Goal: Answer question/provide support: Share knowledge or assist other users

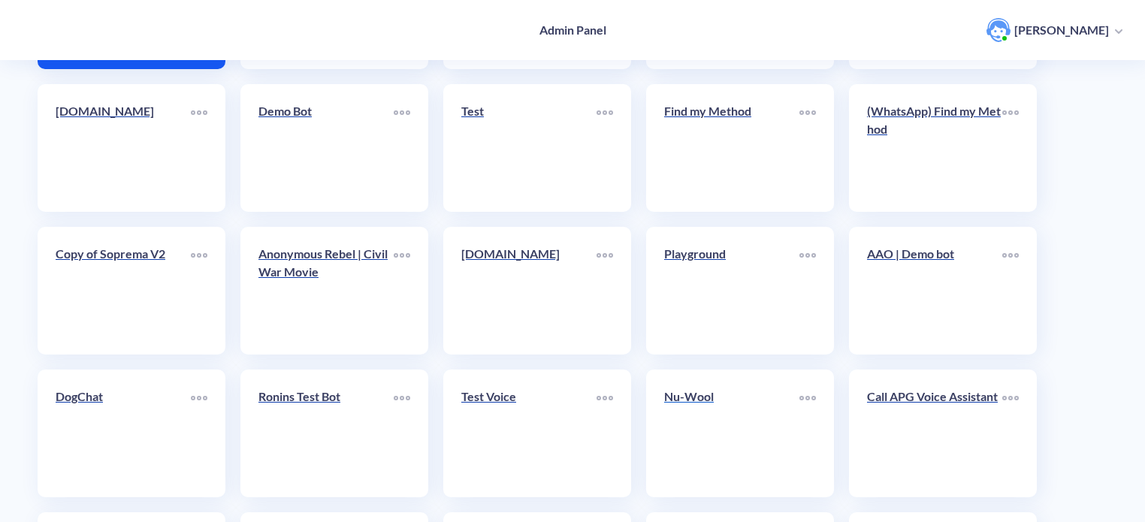
scroll to position [301, 0]
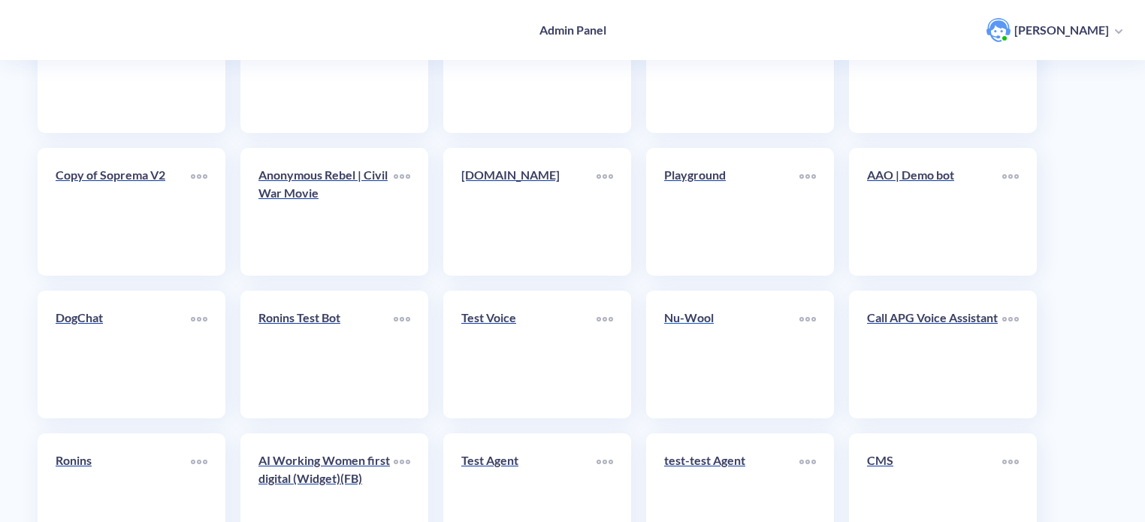
click at [726, 335] on div "Nu-Wool" at bounding box center [731, 324] width 135 height 30
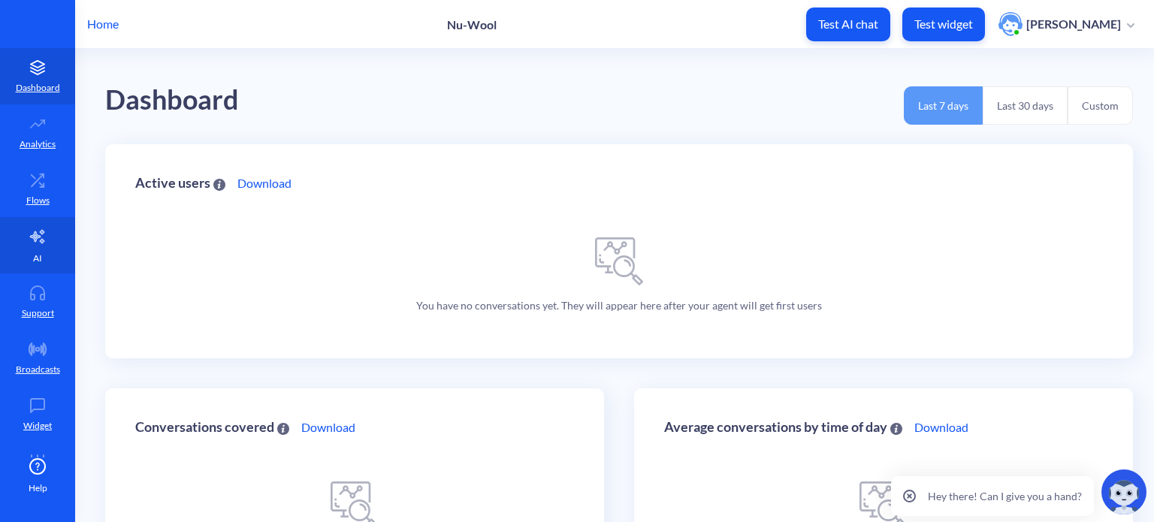
click at [25, 244] on link "AI" at bounding box center [37, 245] width 75 height 56
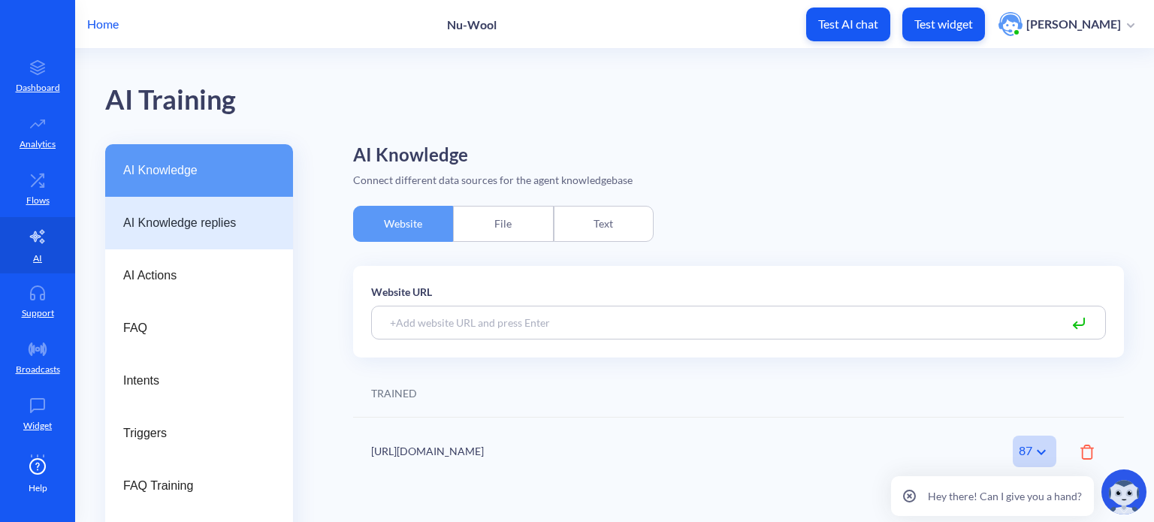
click at [195, 228] on span "AI Knowledge replies" at bounding box center [193, 223] width 140 height 18
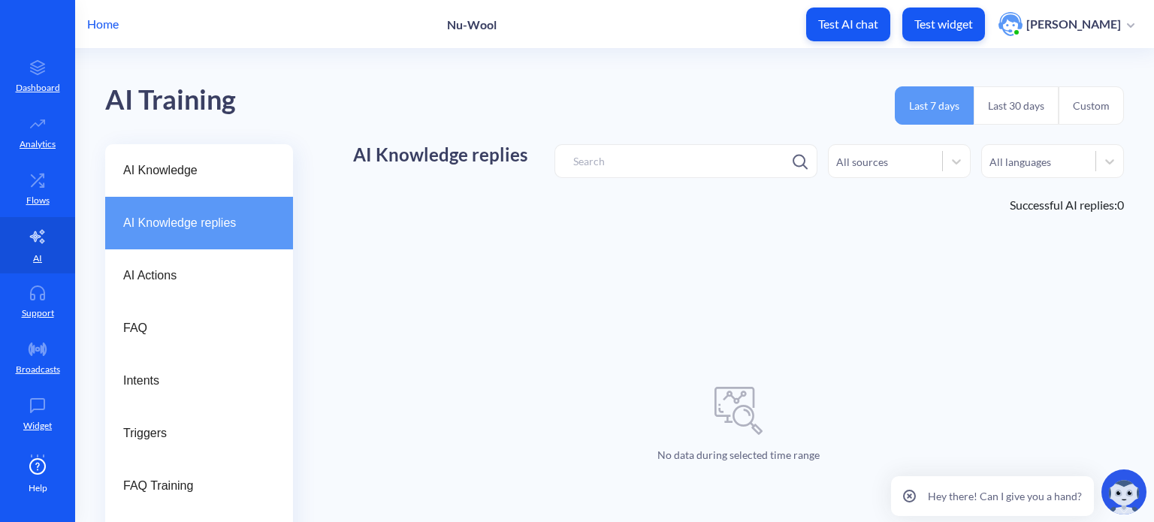
click at [1019, 102] on button "Last 30 days" at bounding box center [1016, 105] width 85 height 38
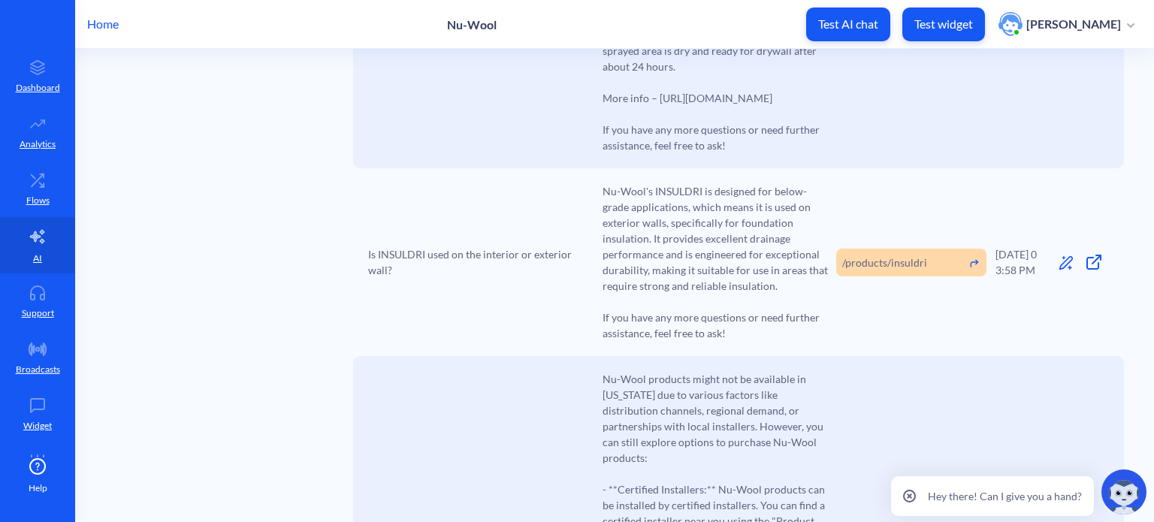
scroll to position [2702, 0]
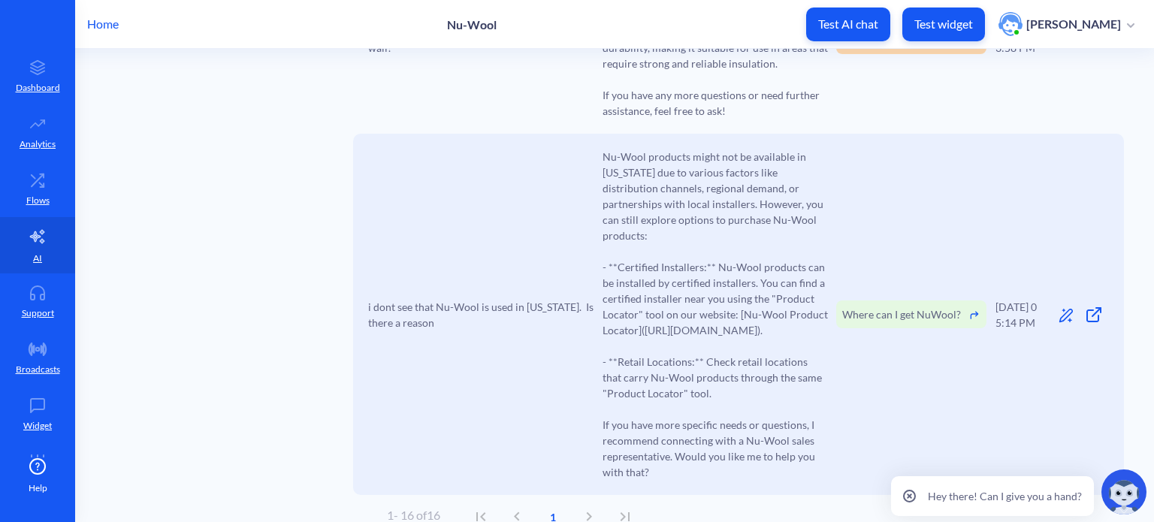
click at [597, 499] on div "1 - 16 of 16 1" at bounding box center [515, 517] width 256 height 36
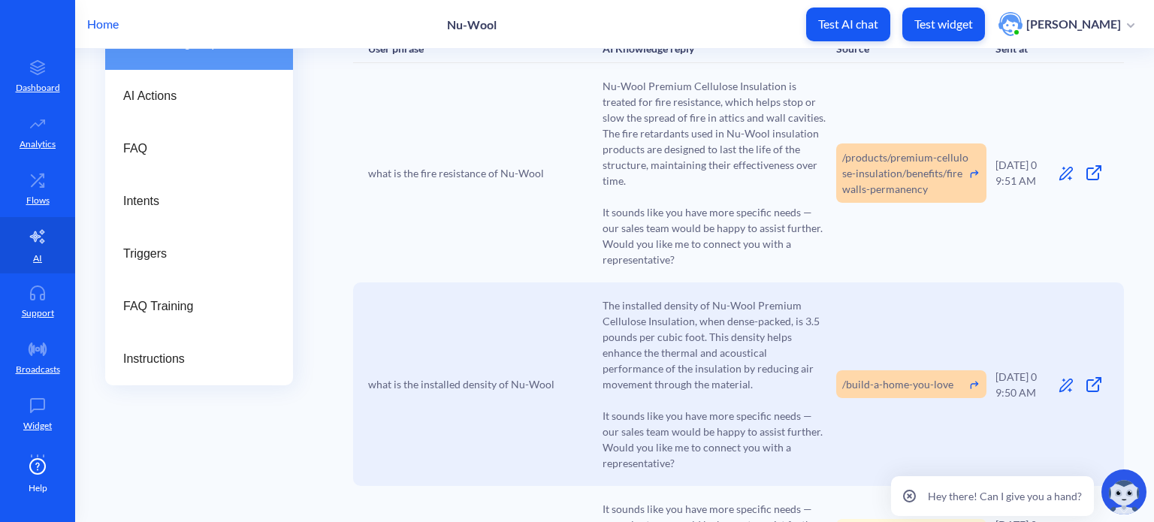
scroll to position [0, 0]
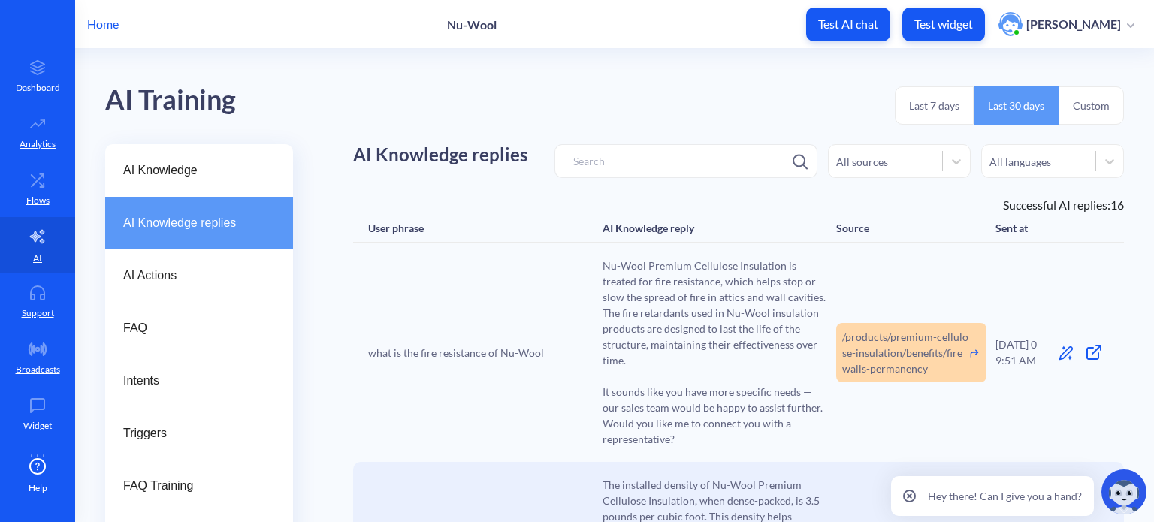
click at [1087, 104] on button "Custom" at bounding box center [1091, 105] width 65 height 38
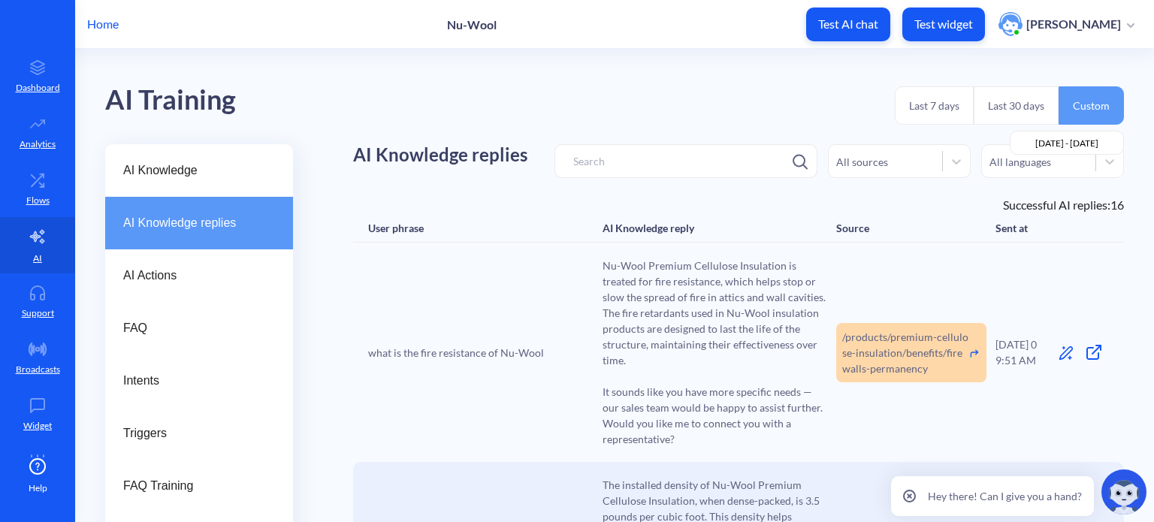
click at [1094, 134] on input "2025-08-23 - 2025-09-22" at bounding box center [1067, 143] width 115 height 24
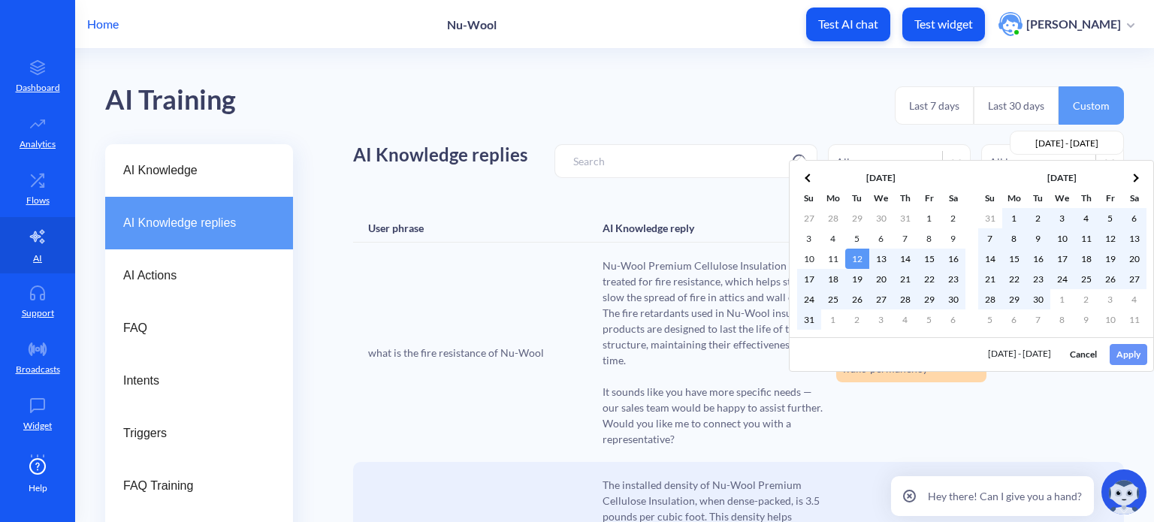
click at [1134, 355] on div "08/23/2025 - 09/22/2025 Cancel Apply" at bounding box center [972, 354] width 364 height 34
click at [1127, 348] on button "Apply" at bounding box center [1129, 354] width 38 height 21
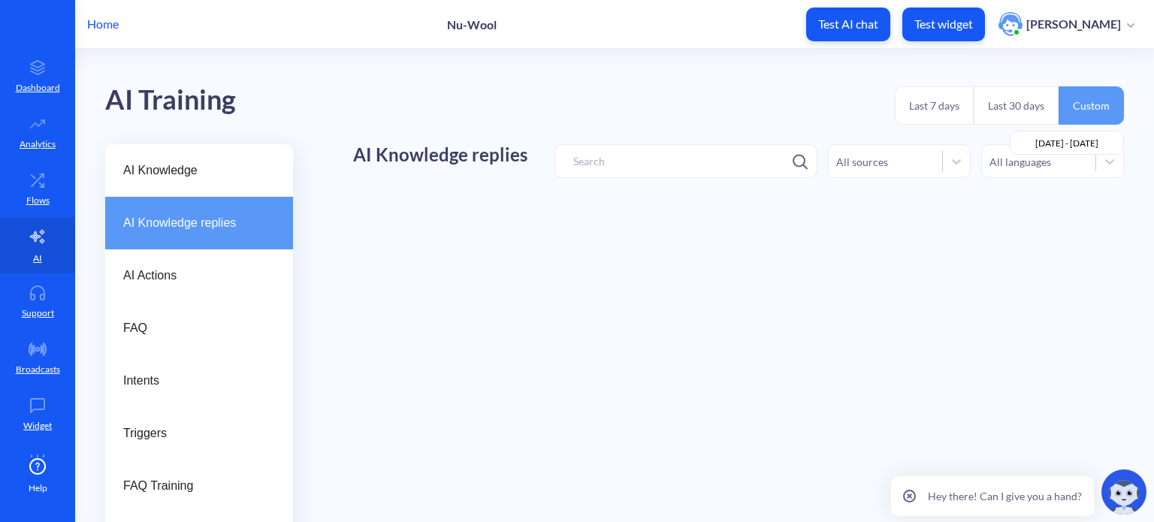
type input "2025-08-12 - 2025-09-30"
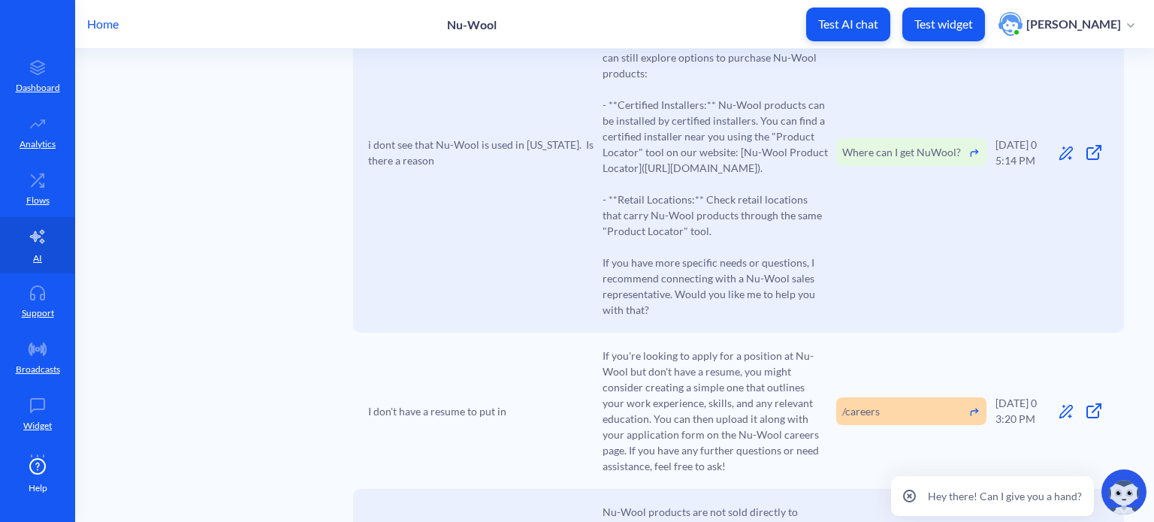
scroll to position [3311, 0]
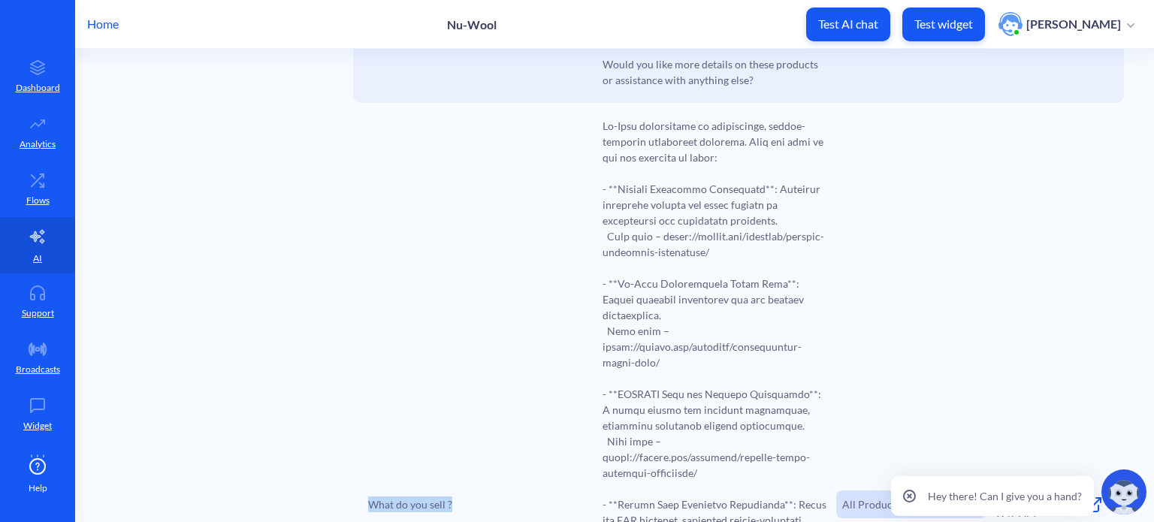
scroll to position [1037, 0]
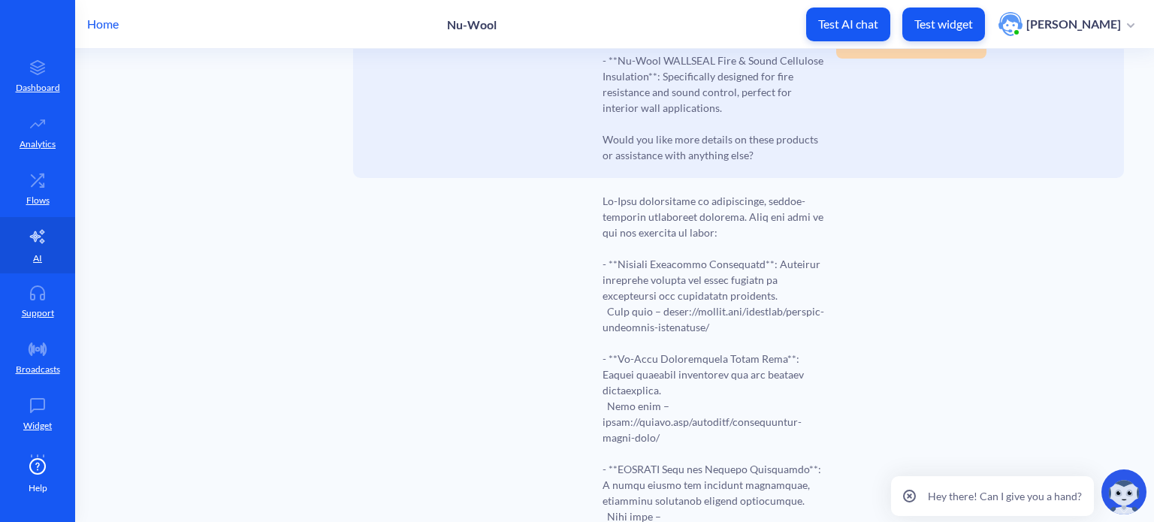
click at [38, 243] on icon at bounding box center [38, 237] width 18 height 18
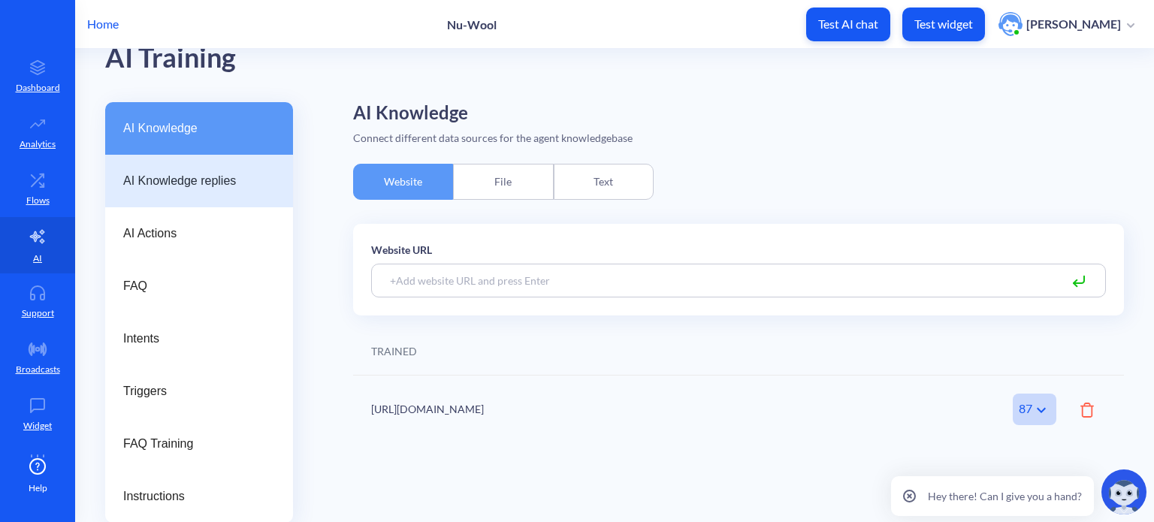
click at [231, 179] on span "AI Knowledge replies" at bounding box center [193, 181] width 140 height 18
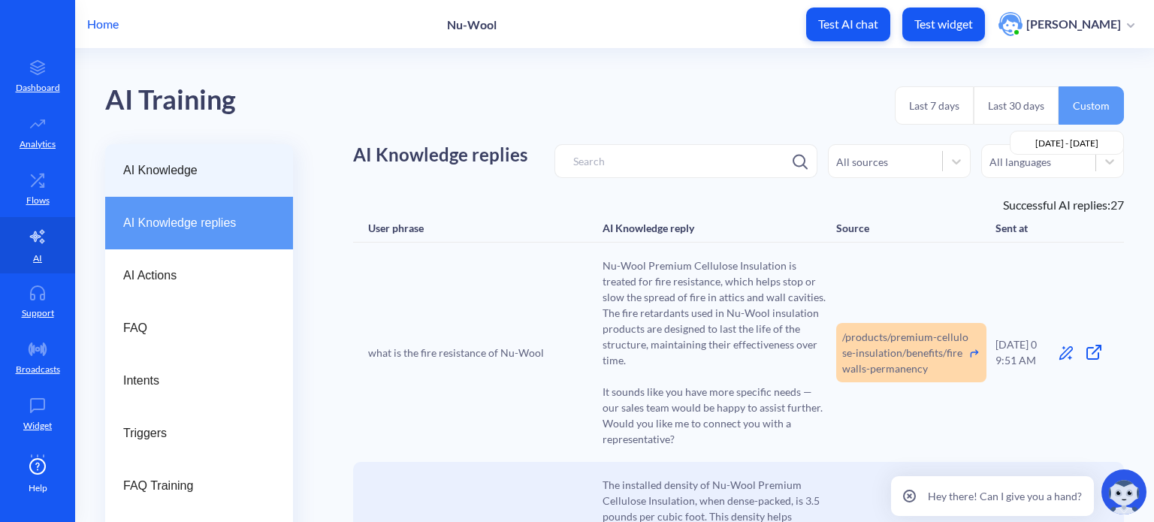
click at [223, 174] on span "AI Knowledge" at bounding box center [193, 171] width 140 height 18
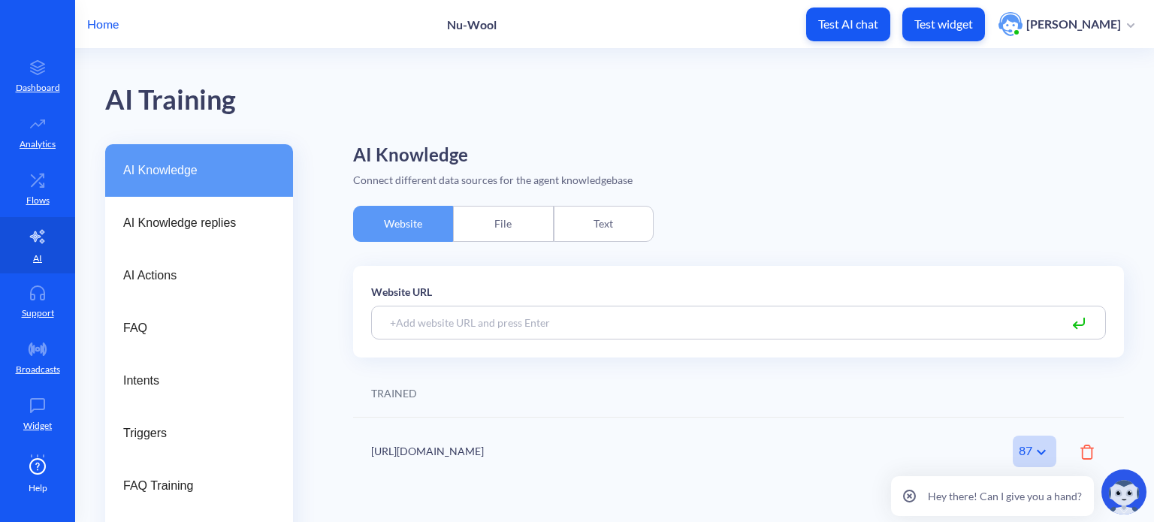
click at [612, 216] on div "Text" at bounding box center [604, 224] width 100 height 36
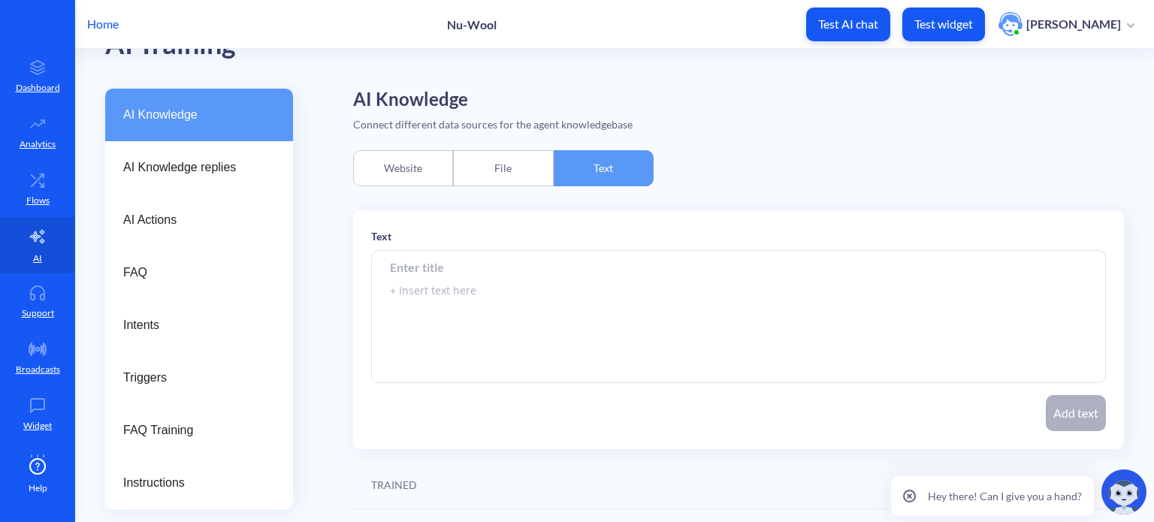
scroll to position [27, 0]
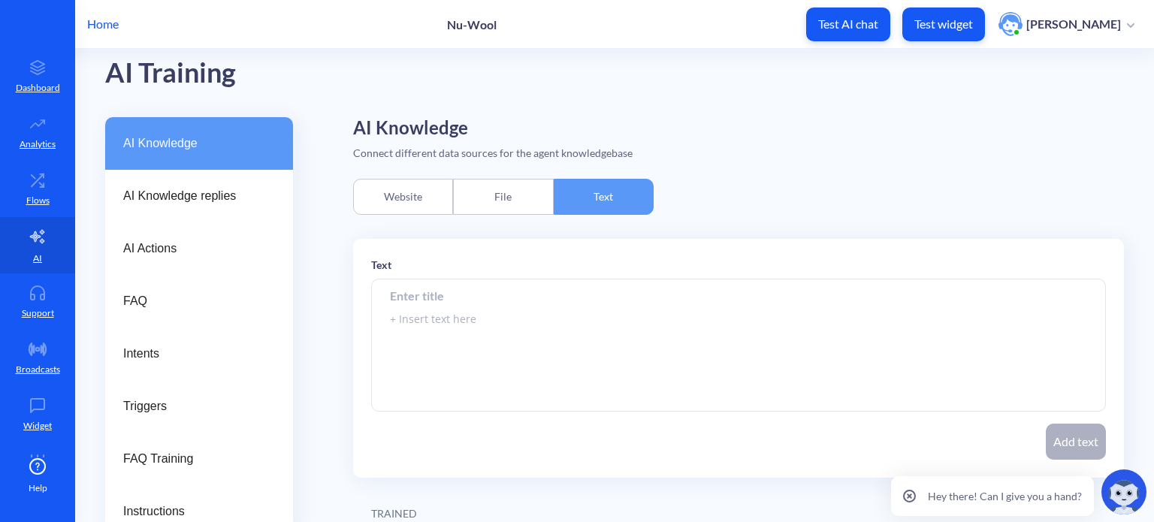
click at [440, 318] on textarea at bounding box center [738, 345] width 735 height 132
click at [440, 293] on input at bounding box center [738, 296] width 735 height 34
paste input "Do you have product for my wall ?"
type input "Do you have product for my wall ?"
click at [465, 319] on textarea "To enrich screen reader interactions, please activate Accessibility in Grammarl…" at bounding box center [738, 345] width 735 height 132
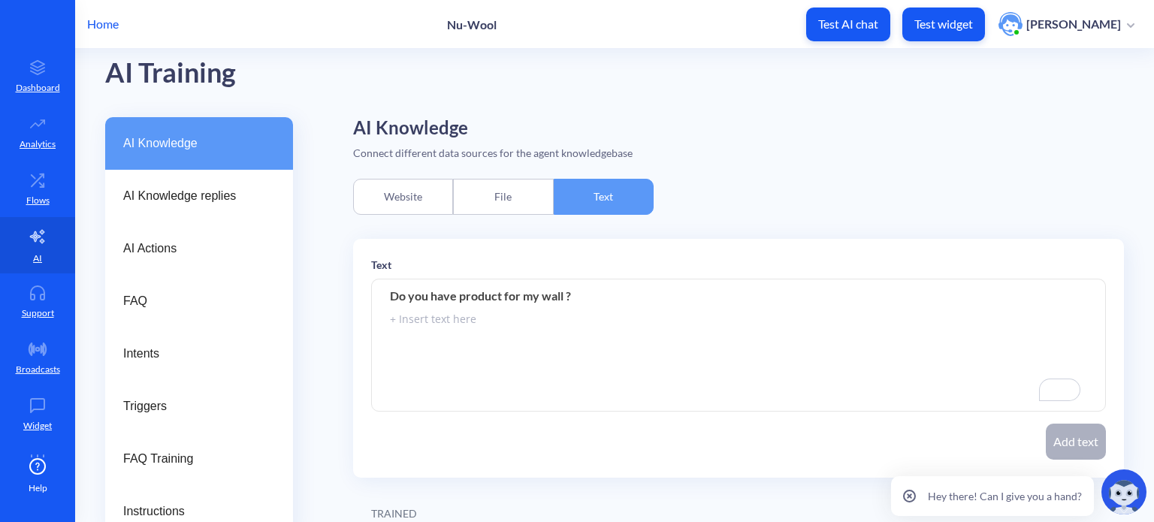
paste textarea ""Could this be modified slightly? See below. ""For insulating your walls, Nu-Wo…"
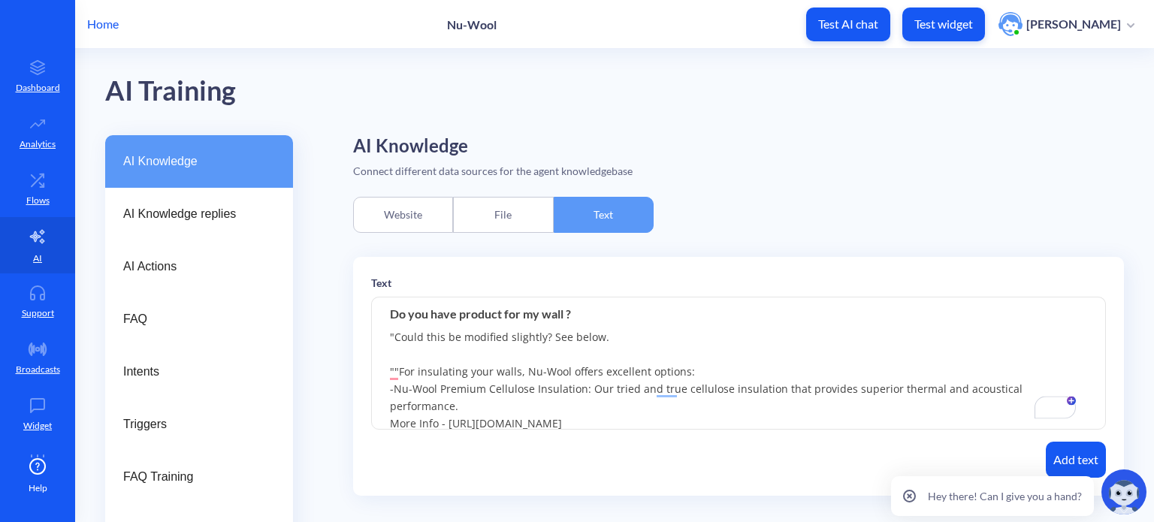
scroll to position [0, 0]
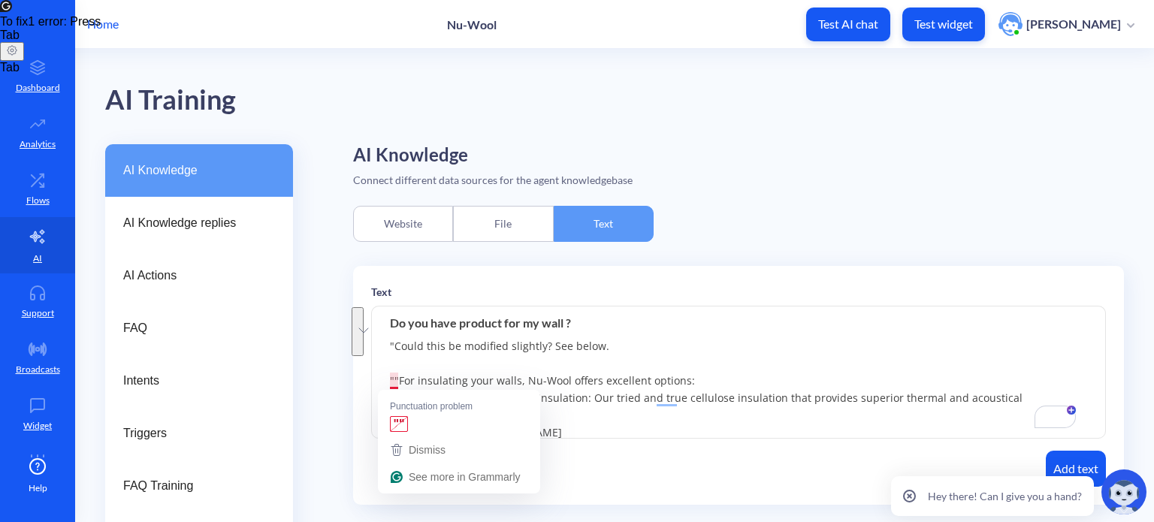
drag, startPoint x: 397, startPoint y: 379, endPoint x: 370, endPoint y: 336, distance: 50.6
click at [370, 336] on div "Text Do you have product for my wall ? Add text" at bounding box center [738, 385] width 771 height 239
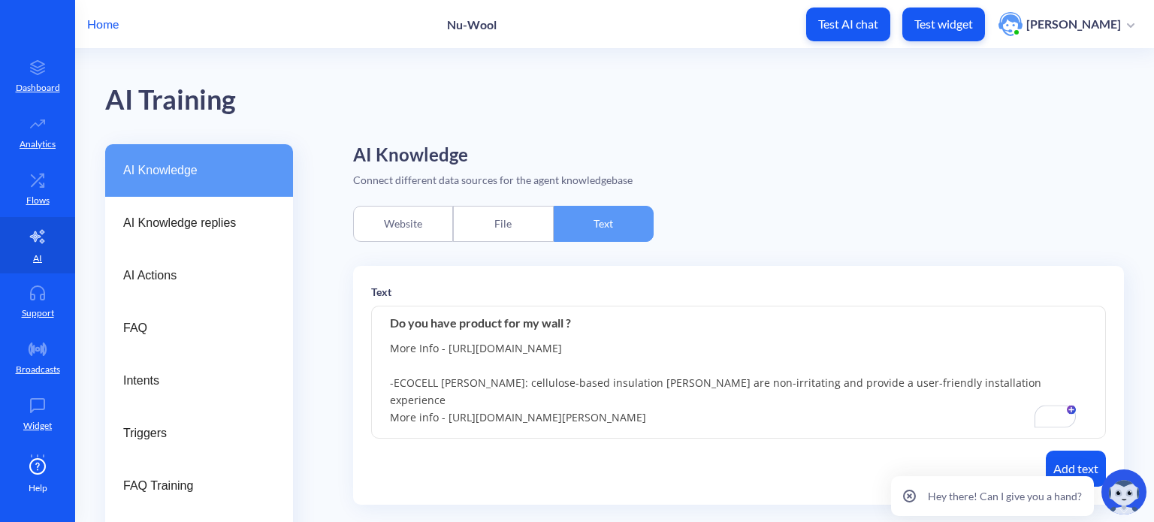
scroll to position [75, 0]
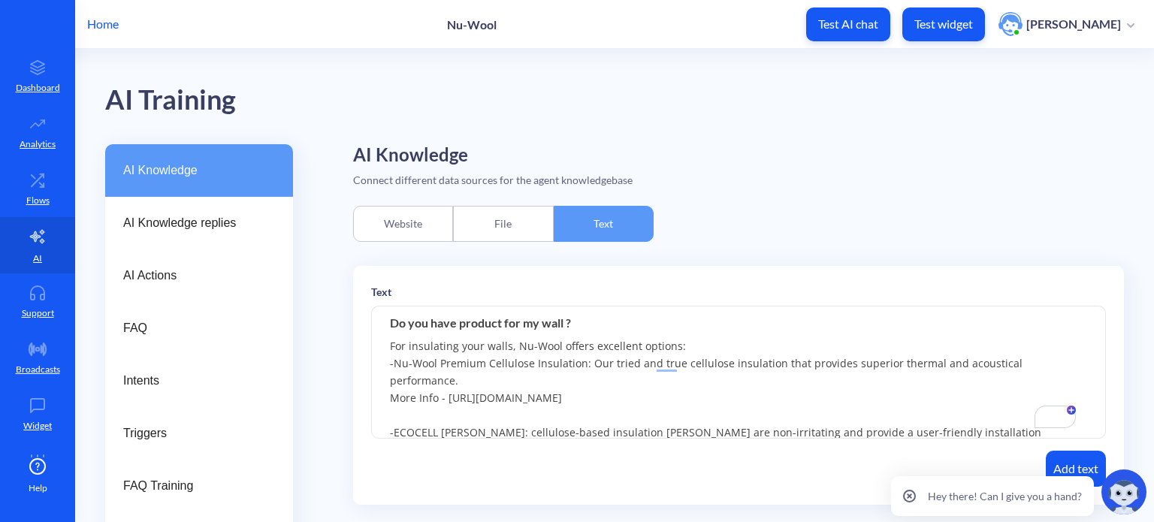
click at [394, 414] on textarea "For insulating your walls, Nu-Wool offers excellent options: -Nu-Wool Premium C…" at bounding box center [738, 373] width 735 height 132
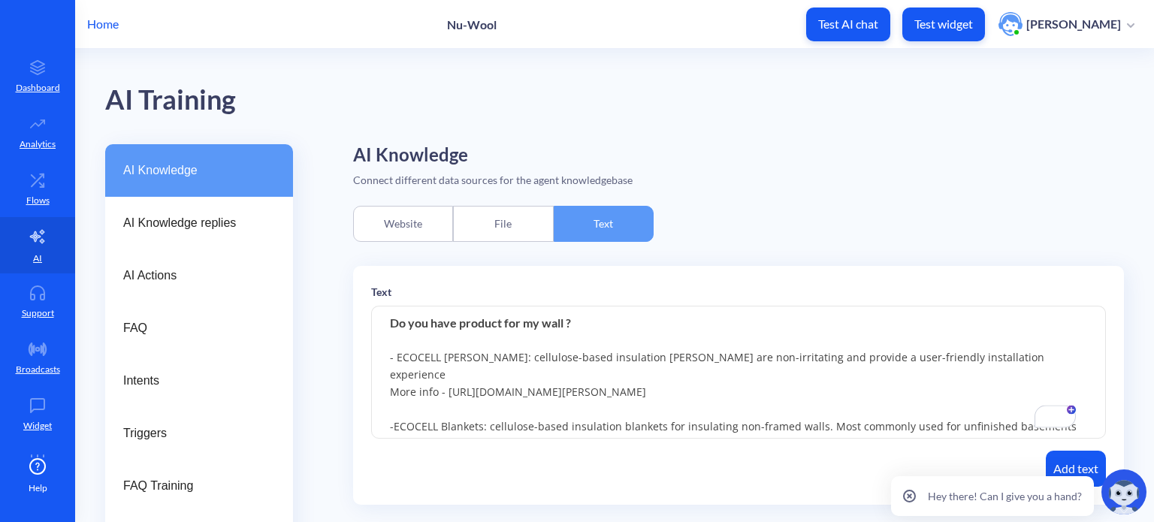
drag, startPoint x: 770, startPoint y: 357, endPoint x: 382, endPoint y: 361, distance: 388.4
click at [382, 361] on textarea "For insulating your walls, Nu-Wool offers excellent options: -Nu-Wool Premium C…" at bounding box center [738, 373] width 735 height 132
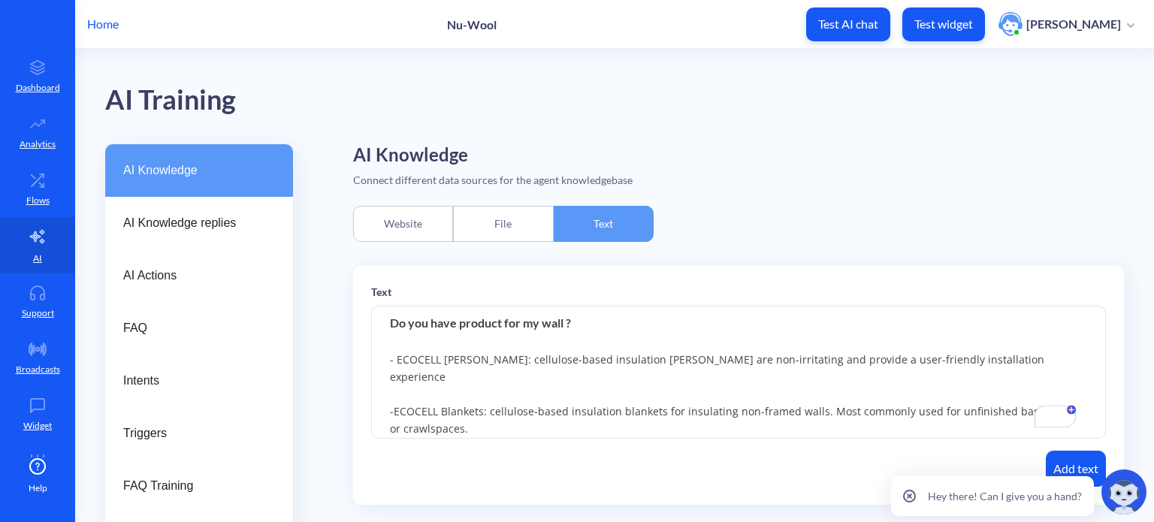
drag, startPoint x: 761, startPoint y: 411, endPoint x: 393, endPoint y: 409, distance: 368.1
click at [393, 409] on textarea "For insulating your walls, Nu-Wool offers excellent options: -Nu-Wool Premium C…" at bounding box center [738, 373] width 735 height 132
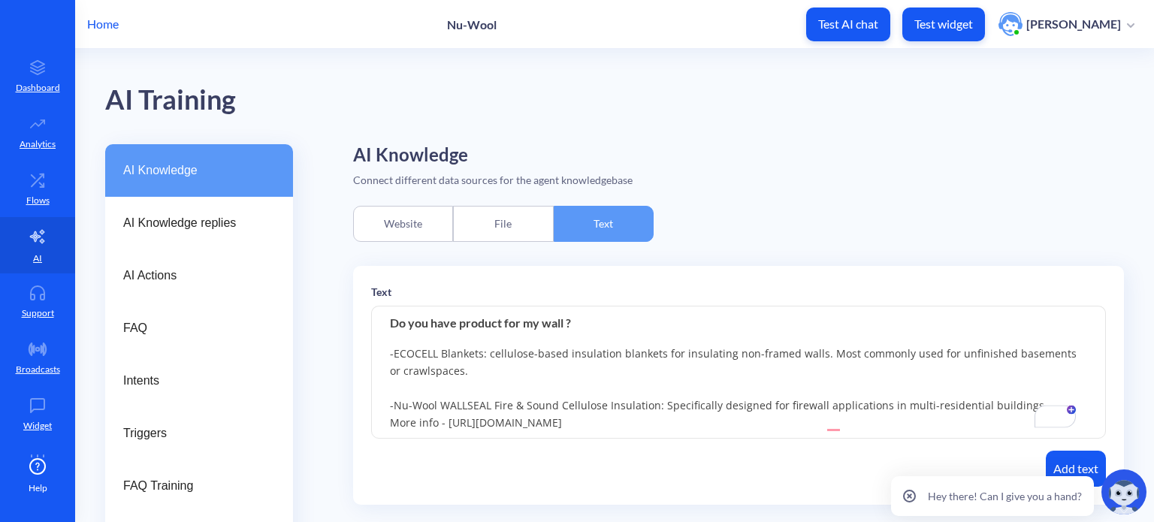
drag, startPoint x: 663, startPoint y: 388, endPoint x: 382, endPoint y: 388, distance: 281.0
click at [382, 388] on textarea "For insulating your walls, Nu-Wool offers excellent options: -Nu-Wool Premium C…" at bounding box center [738, 373] width 735 height 132
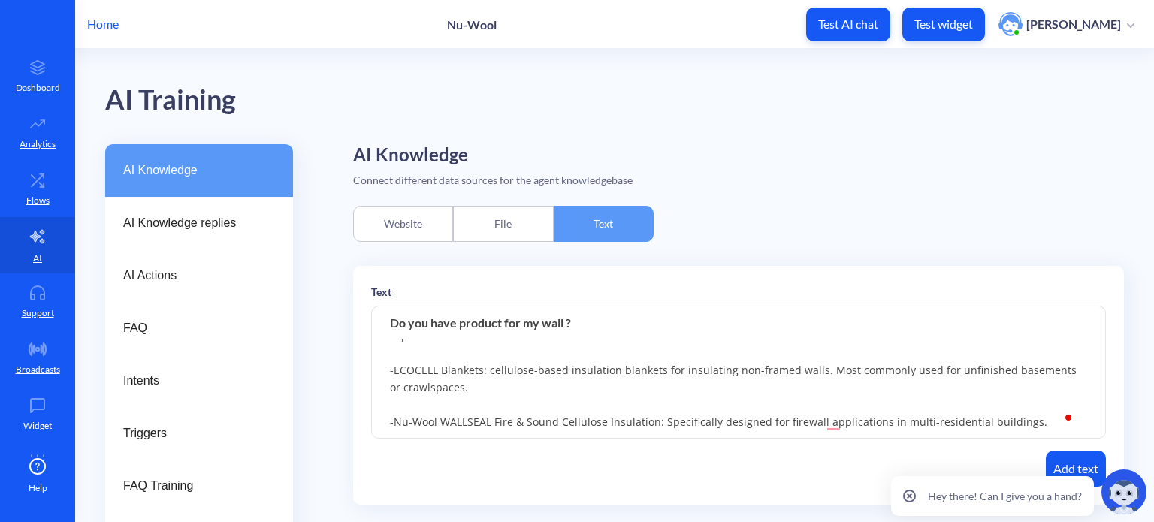
click at [395, 386] on textarea "For insulating your walls, Nu-Wool offers excellent options: -Nu-Wool Premium C…" at bounding box center [738, 373] width 735 height 132
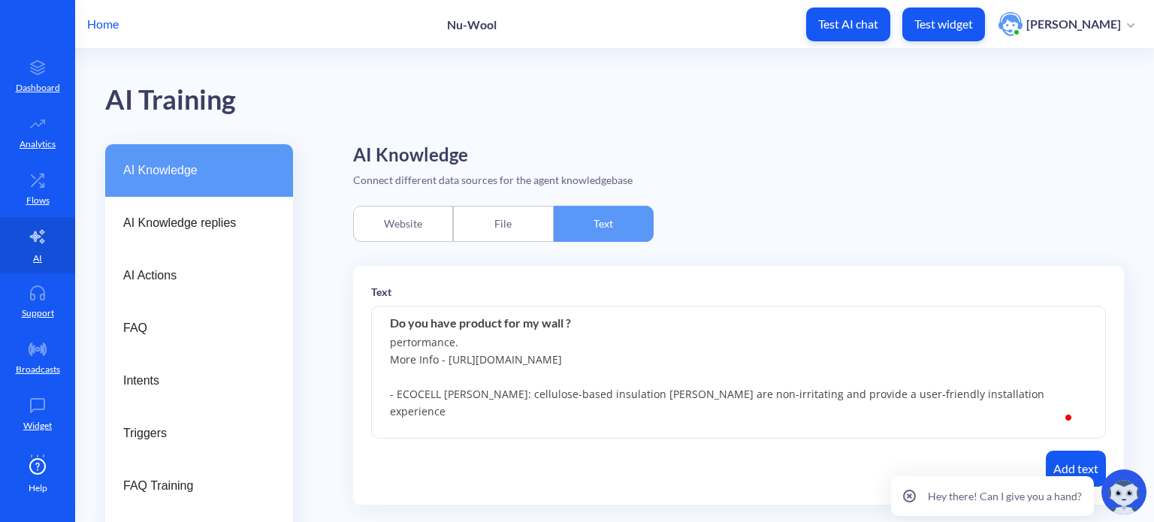
click at [394, 409] on textarea "For insulating your walls, Nu-Wool offers excellent options: -Nu-Wool Premium C…" at bounding box center [738, 373] width 735 height 132
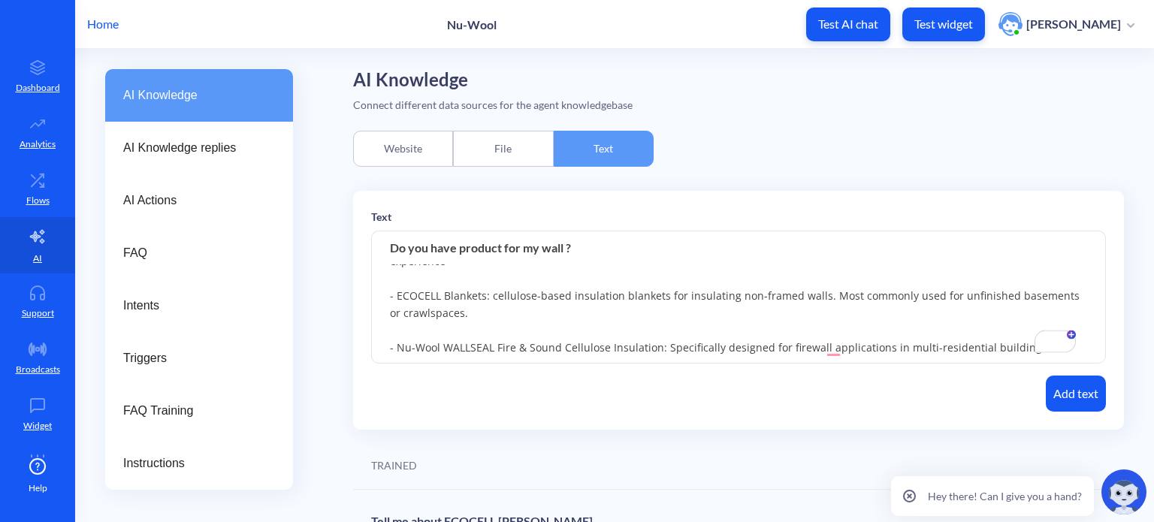
click at [867, 348] on textarea "For insulating your walls, Nu-Wool offers excellent options: -Nu-Wool Premium C…" at bounding box center [738, 297] width 735 height 132
type textarea "For insulating your walls, Nu-Wool offers excellent options: -Nu-Wool Premium C…"
click at [1069, 392] on button "Add text" at bounding box center [1076, 394] width 60 height 36
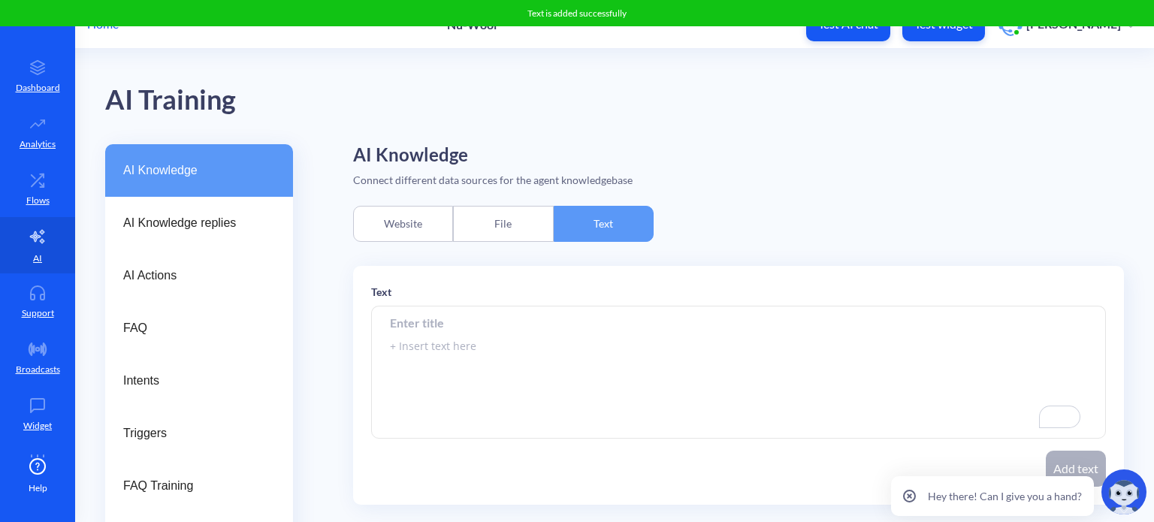
click at [973, 26] on p "Test widget" at bounding box center [943, 24] width 59 height 15
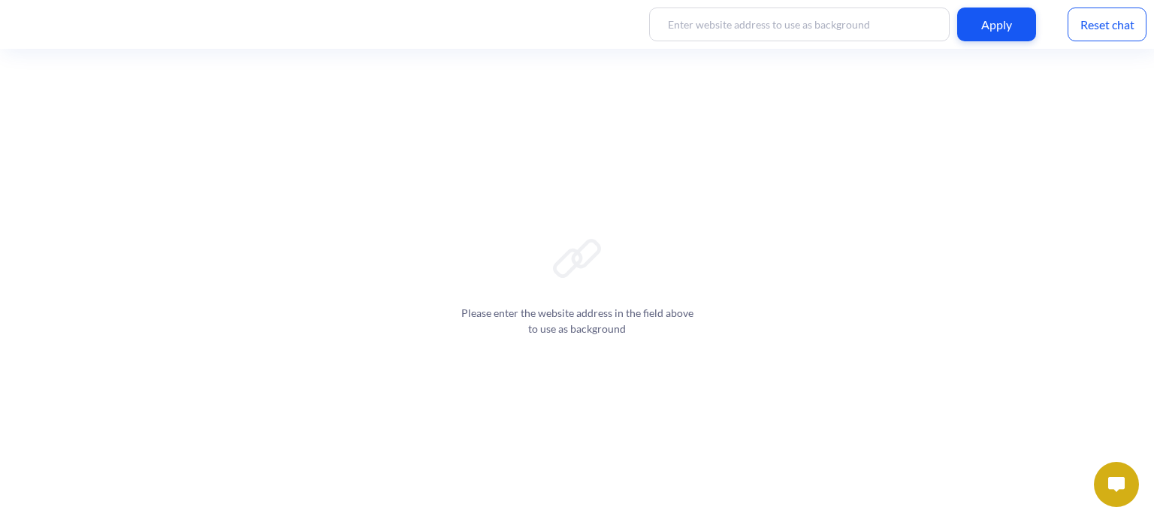
click at [1118, 482] on img at bounding box center [1116, 484] width 17 height 15
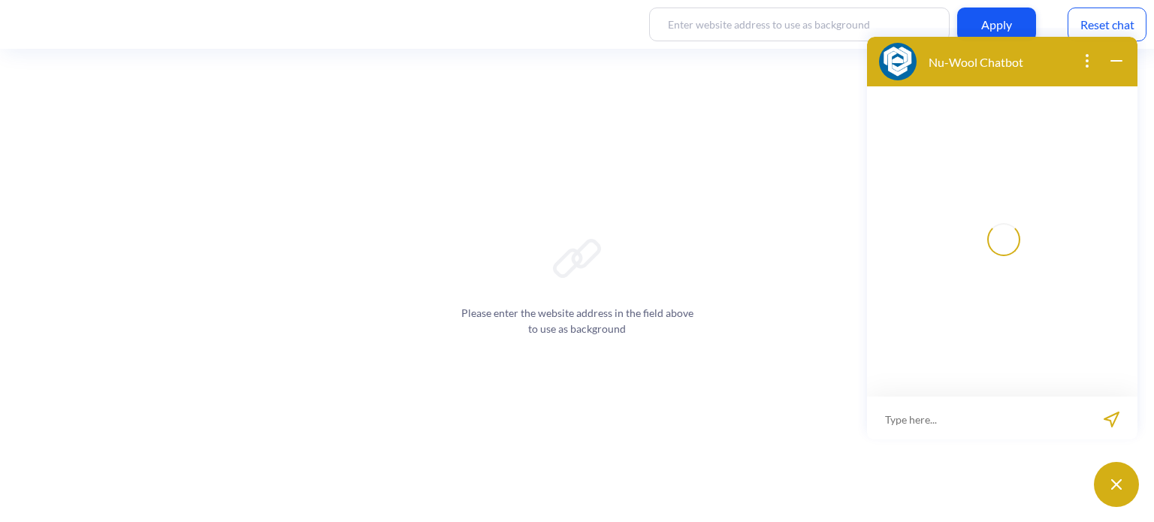
scroll to position [2, 0]
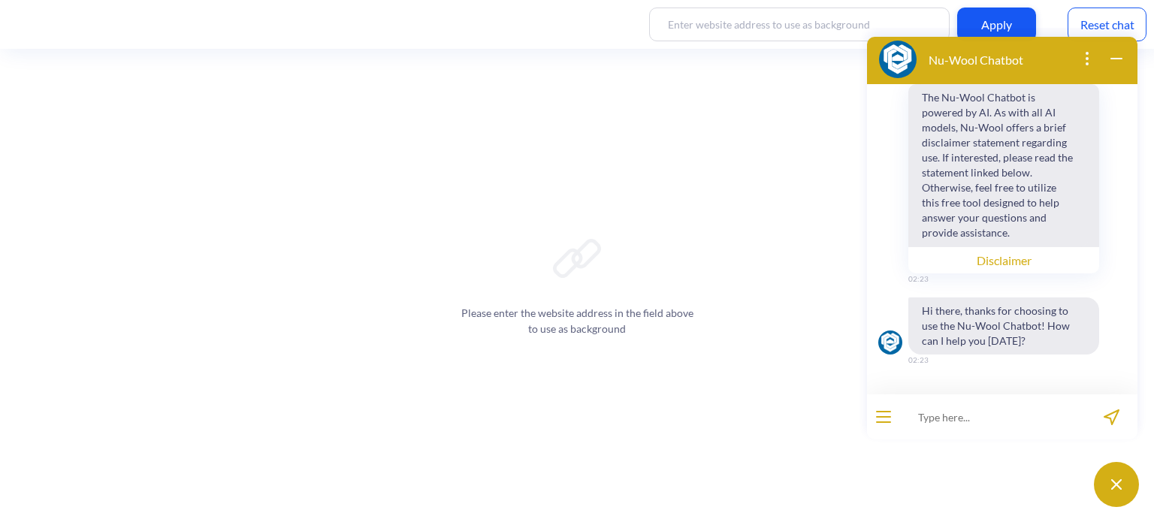
click at [1119, 19] on div "Reset chat" at bounding box center [1107, 25] width 79 height 34
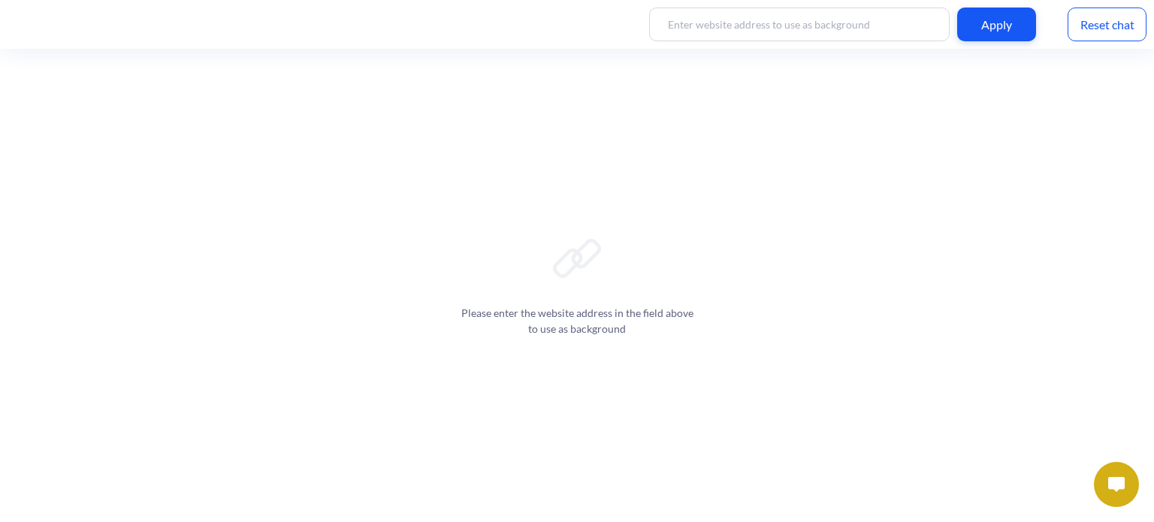
click at [1121, 484] on img at bounding box center [1116, 484] width 17 height 15
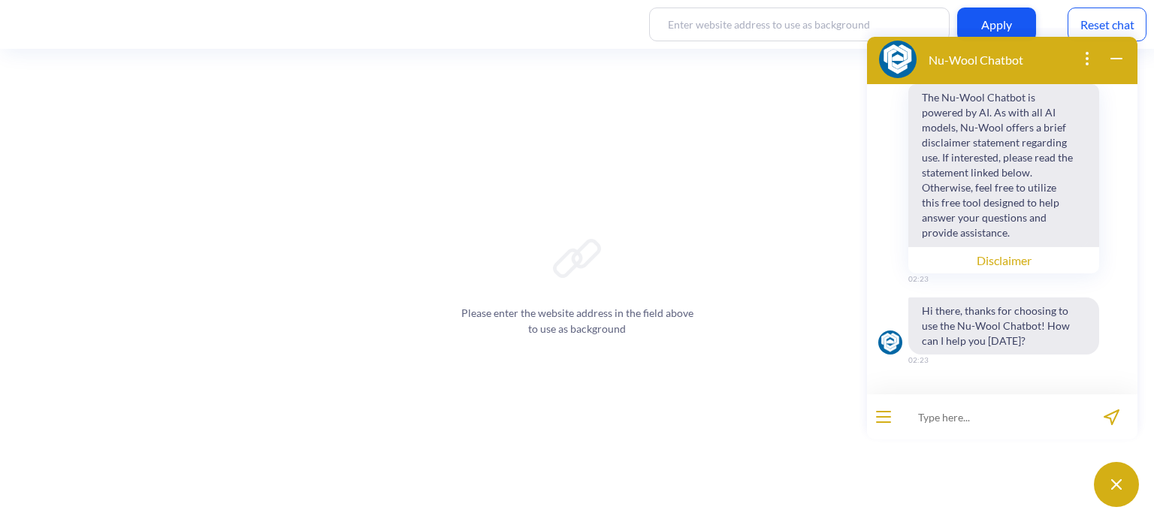
click at [964, 415] on input at bounding box center [993, 416] width 186 height 45
type input "Do you have a product for my wall?"
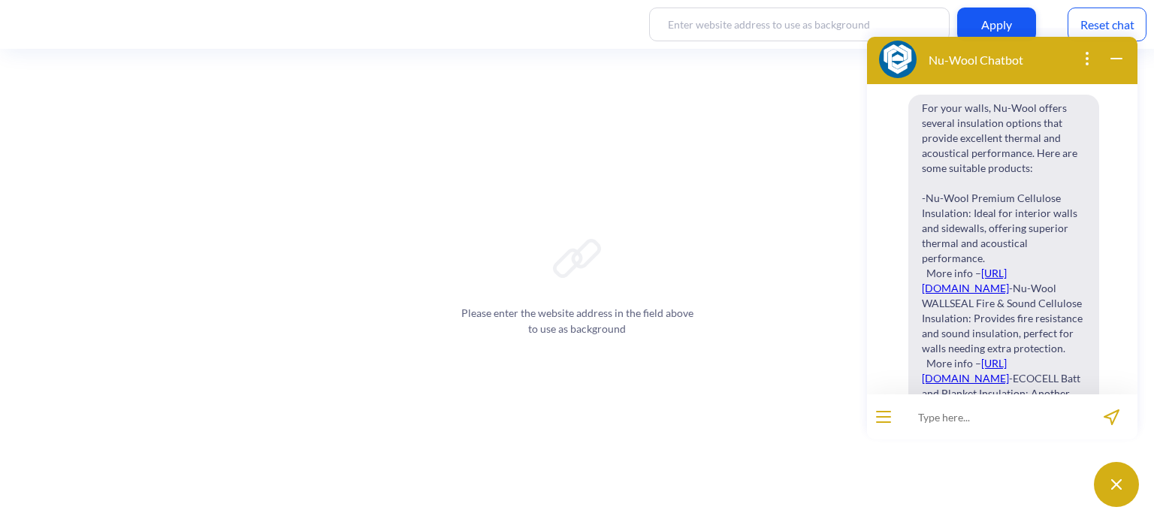
scroll to position [301, 0]
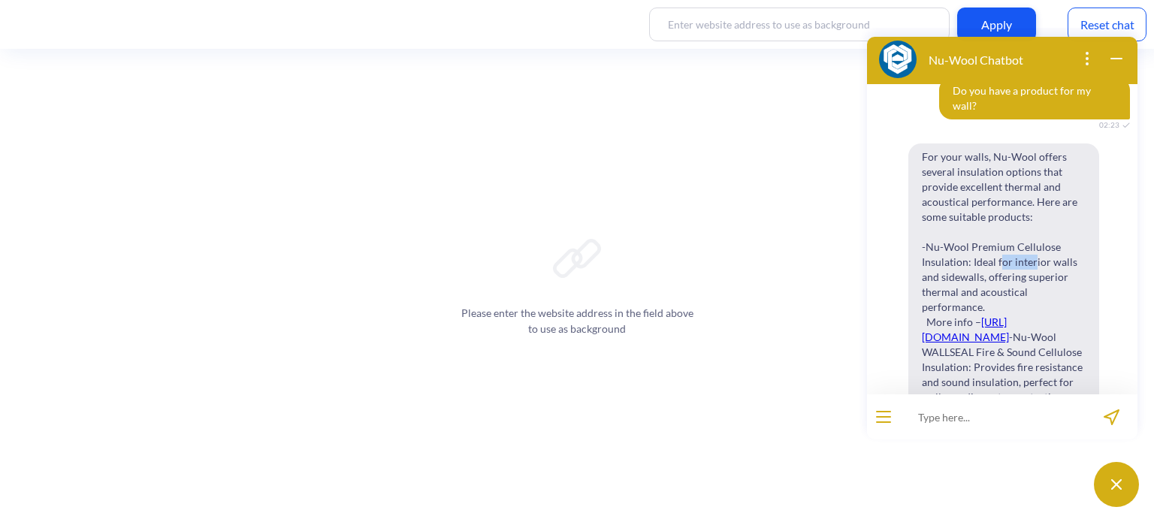
drag, startPoint x: 1000, startPoint y: 241, endPoint x: 1026, endPoint y: 243, distance: 26.3
click at [1031, 241] on span "For your walls, Nu-Wool offers several insulation options that provide excellen…" at bounding box center [1003, 359] width 191 height 433
click at [975, 259] on span "For your walls, Nu-Wool offers several insulation options that provide excellen…" at bounding box center [1003, 359] width 191 height 433
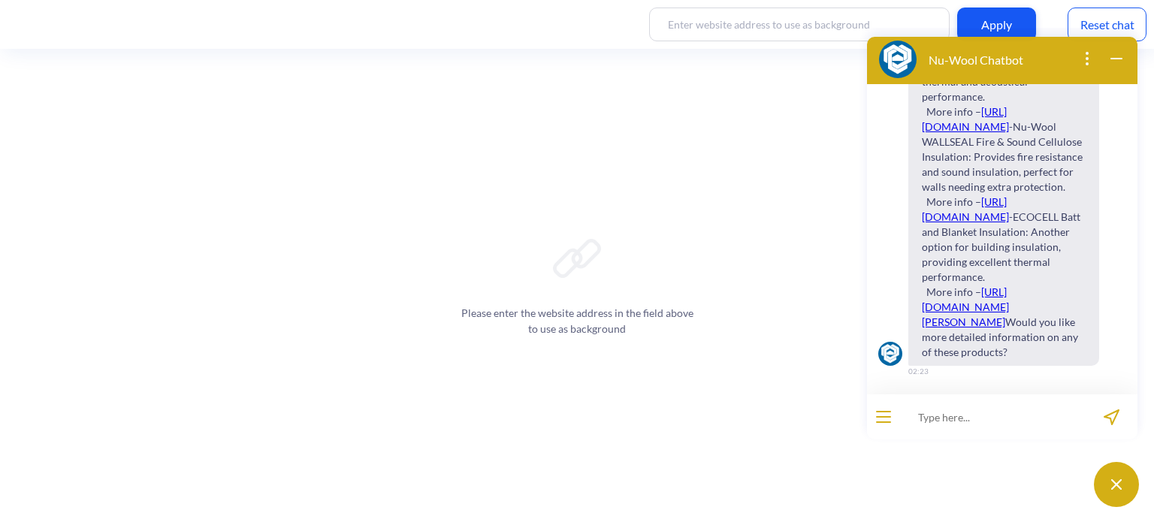
scroll to position [601, 0]
click at [974, 337] on span "For your walls, Nu-Wool offers several insulation options that provide excellen…" at bounding box center [1003, 149] width 191 height 433
drag, startPoint x: 995, startPoint y: 338, endPoint x: 996, endPoint y: 271, distance: 66.9
click at [996, 337] on span "For your walls, Nu-Wool offers several insulation options that provide excellen…" at bounding box center [1003, 149] width 191 height 433
click at [1124, 59] on div "Nu-Wool Chatbot" at bounding box center [1002, 60] width 270 height 50
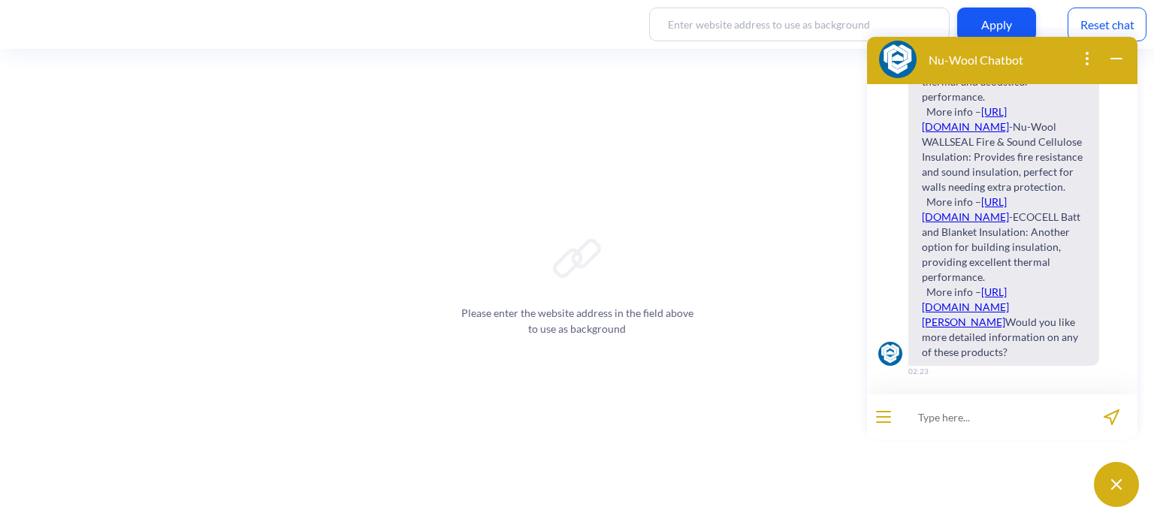
drag, startPoint x: 1108, startPoint y: 23, endPoint x: 249, endPoint y: 0, distance: 859.8
click at [1108, 23] on div "Reset chat" at bounding box center [1107, 25] width 79 height 34
